Goal: Task Accomplishment & Management: Use online tool/utility

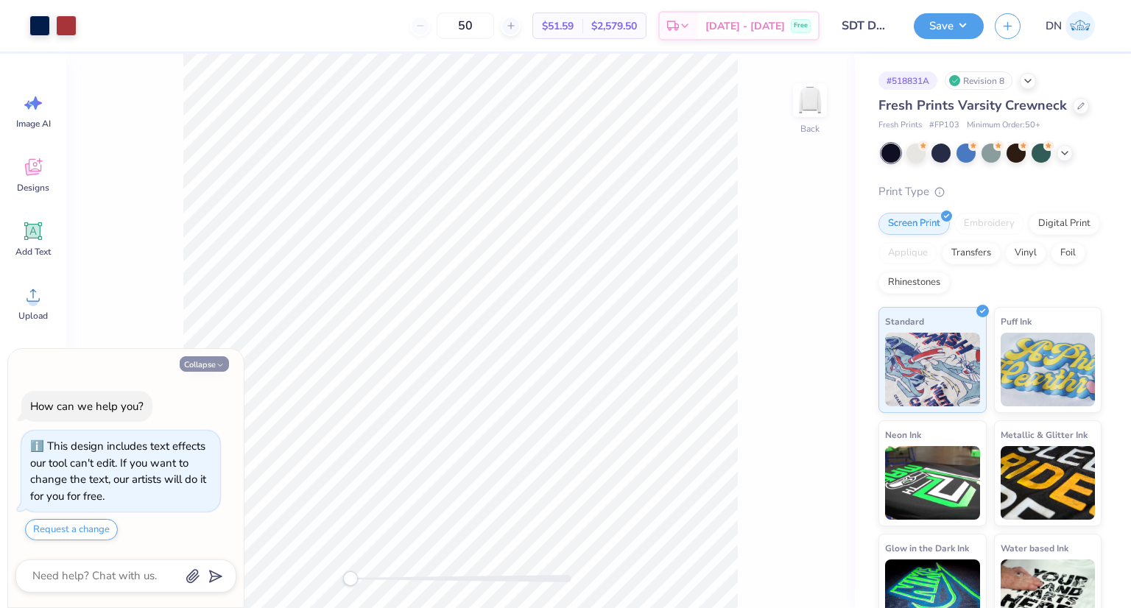
click at [191, 366] on button "Collapse" at bounding box center [204, 363] width 49 height 15
type textarea "x"
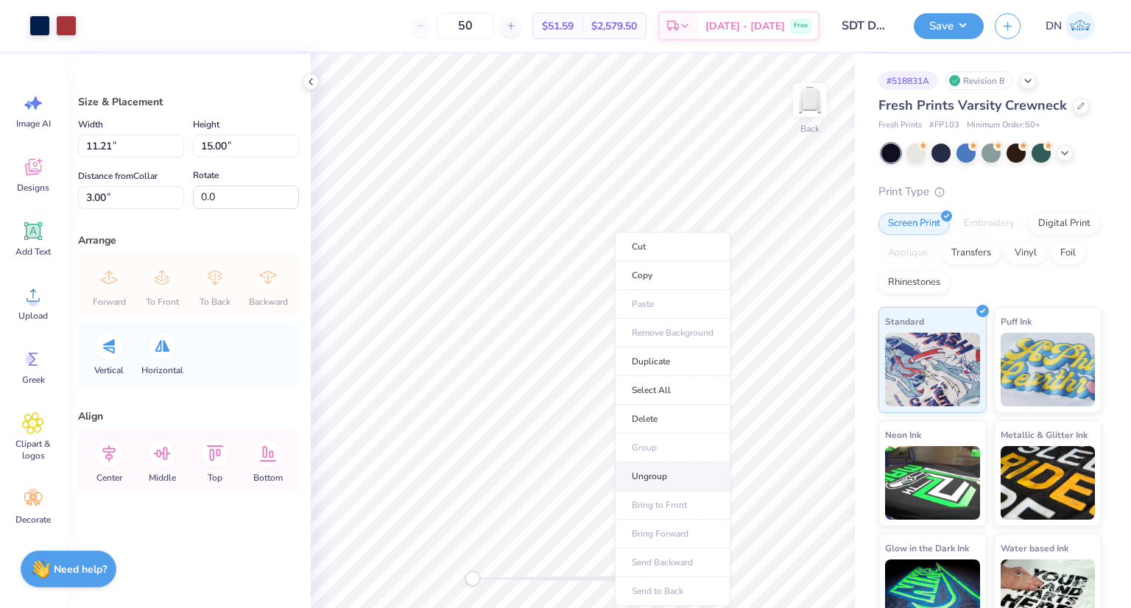
click at [669, 476] on li "Ungroup" at bounding box center [673, 476] width 116 height 29
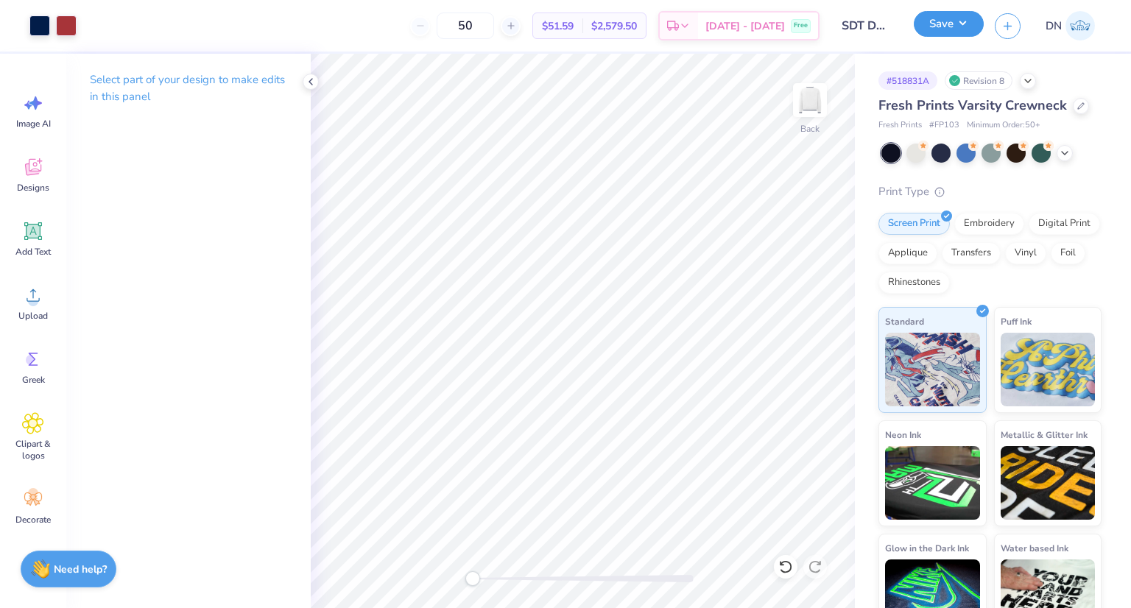
click at [959, 27] on button "Save" at bounding box center [949, 24] width 70 height 26
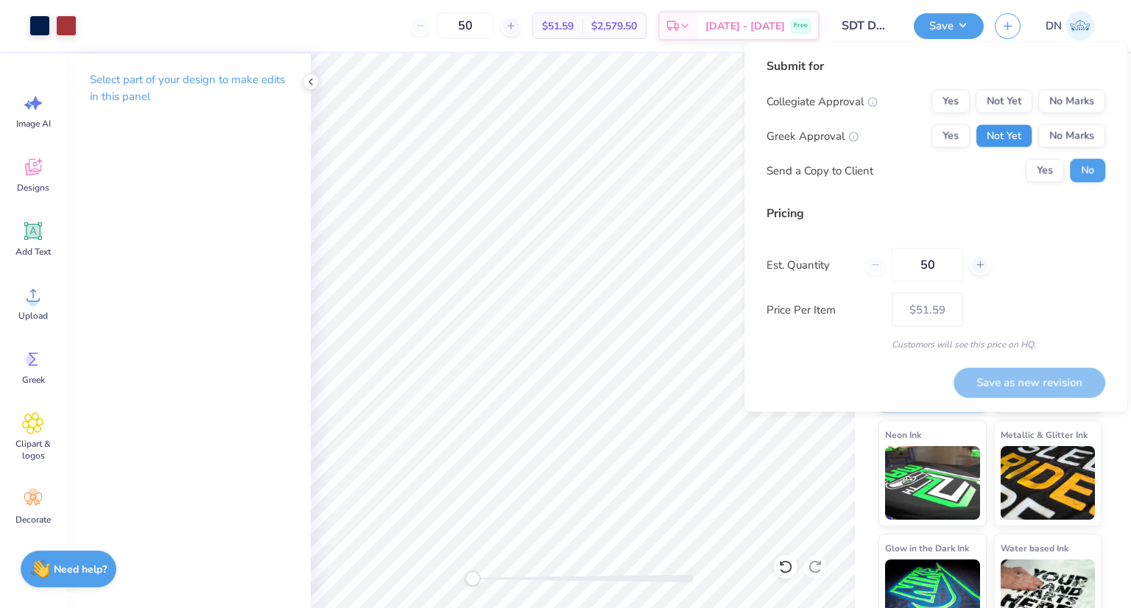
click at [1018, 134] on button "Not Yet" at bounding box center [1003, 136] width 57 height 24
click at [989, 101] on button "Not Yet" at bounding box center [1003, 102] width 57 height 24
click at [1056, 378] on button "Save as new revision" at bounding box center [1029, 381] width 152 height 29
type input "$51.59"
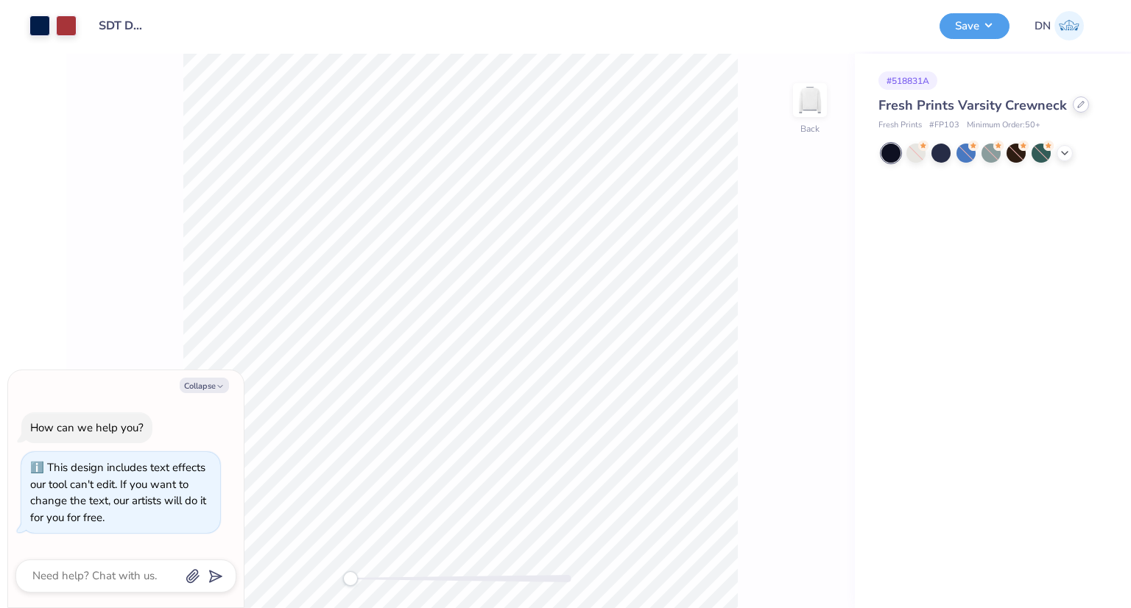
click at [1080, 104] on icon at bounding box center [1080, 104] width 7 height 7
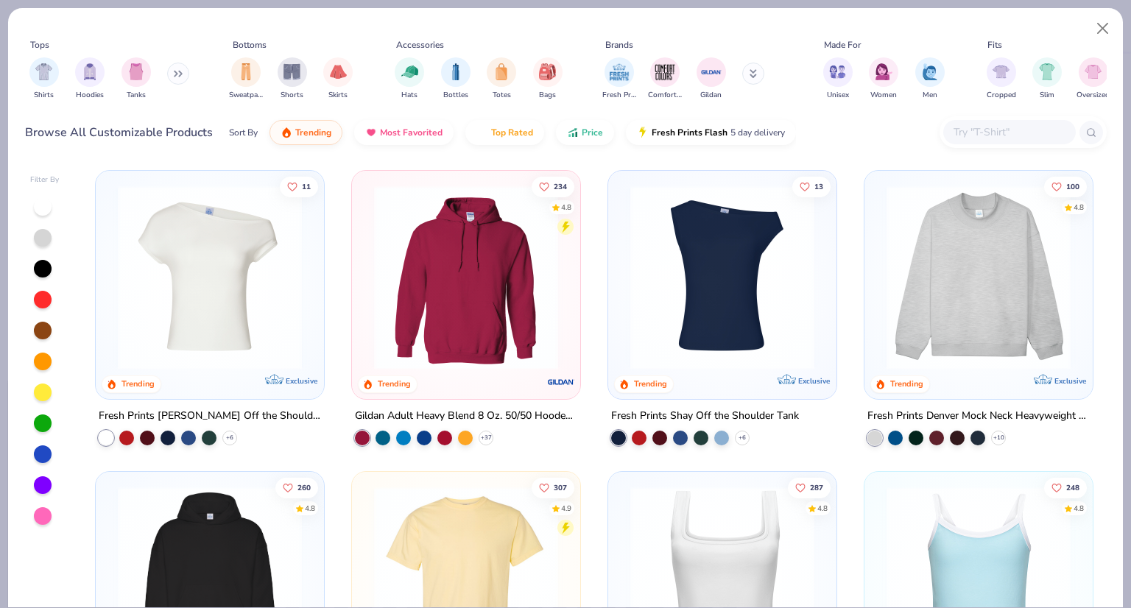
type textarea "x"
click at [1014, 132] on input "text" at bounding box center [1008, 132] width 113 height 17
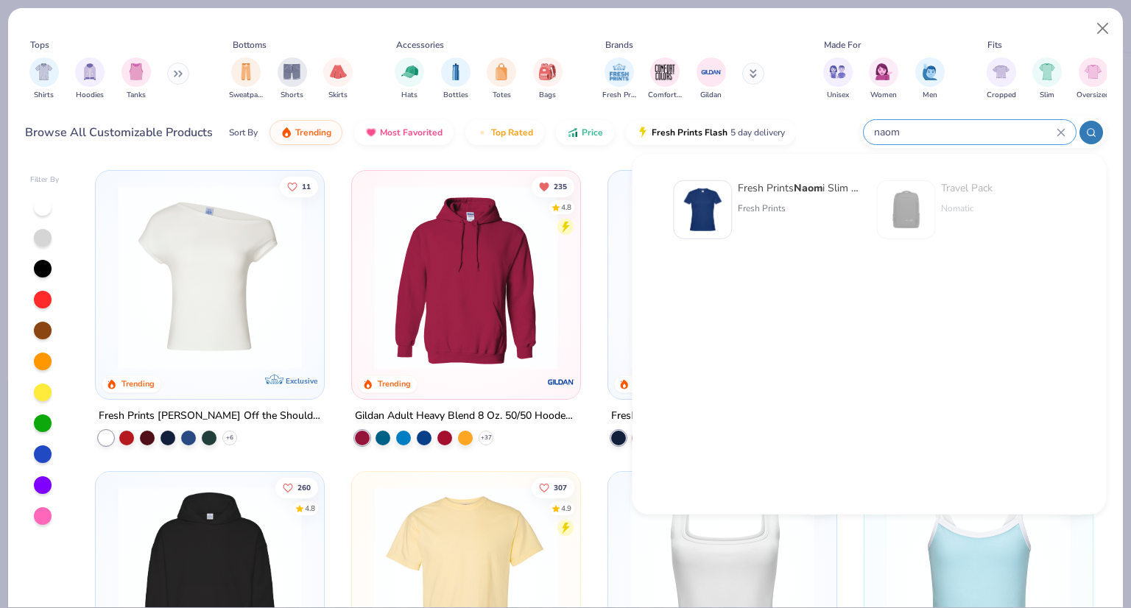
type input "naom"
click at [815, 188] on strong "Naom" at bounding box center [808, 188] width 29 height 14
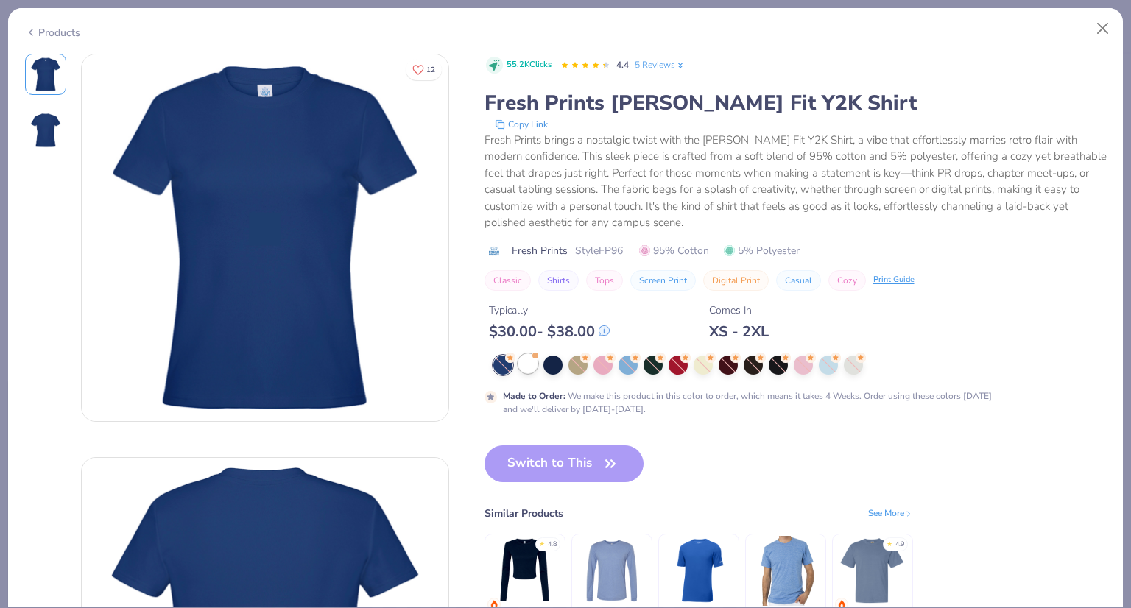
click at [518, 366] on div at bounding box center [527, 363] width 19 height 19
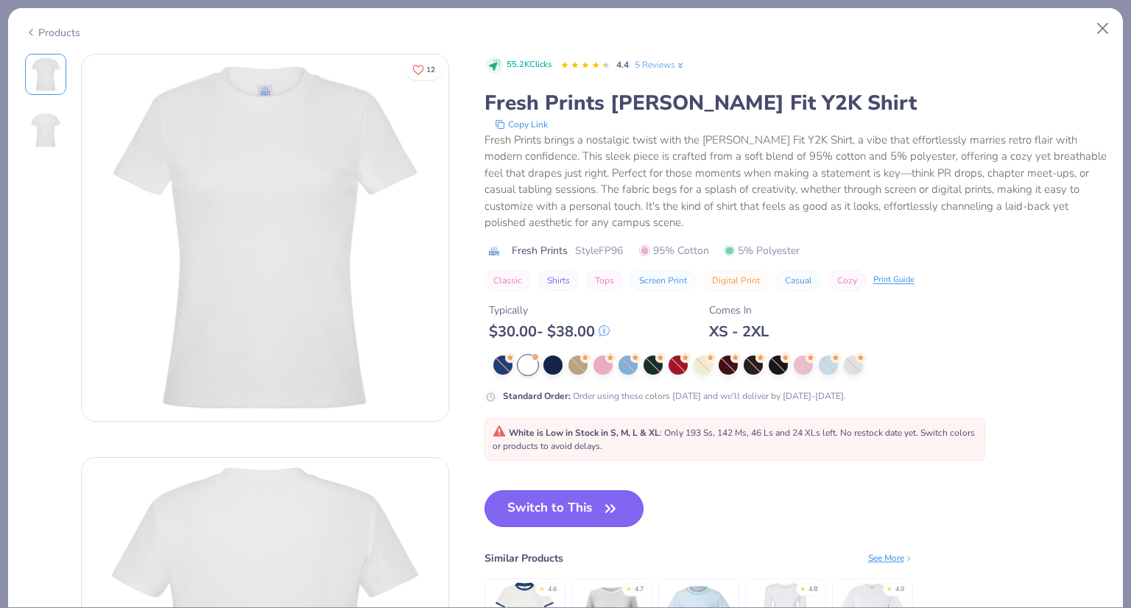
click at [593, 504] on button "Switch to This" at bounding box center [564, 508] width 160 height 37
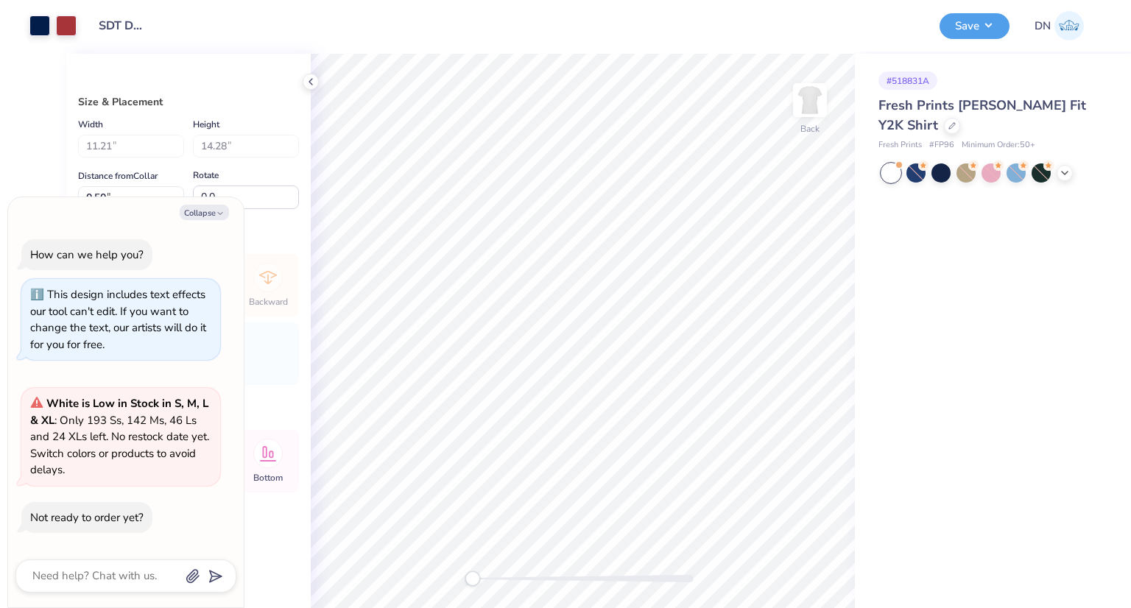
type textarea "x"
